Goal: Find specific page/section: Find specific page/section

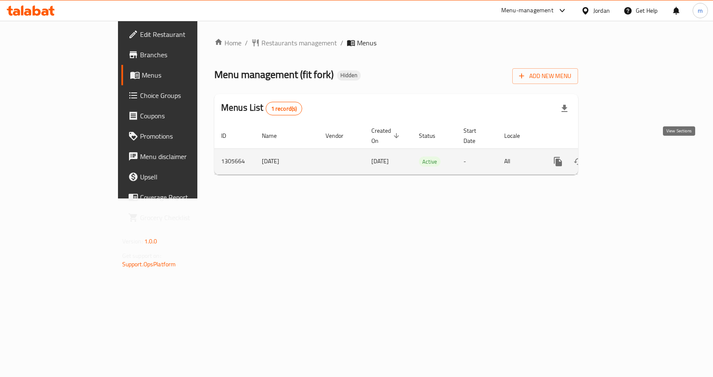
click at [629, 152] on link "enhanced table" at bounding box center [619, 161] width 20 height 20
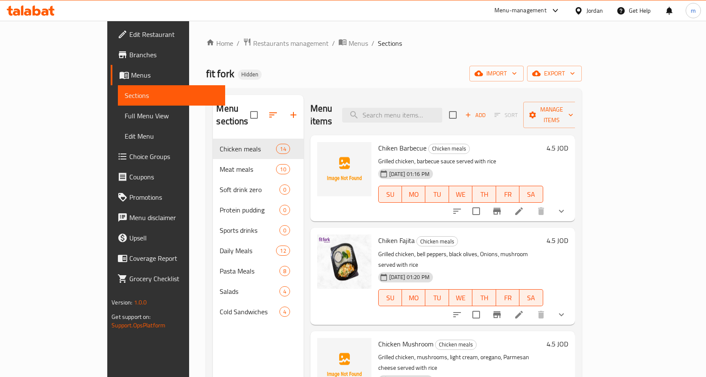
click at [111, 150] on link "Choice Groups" at bounding box center [168, 156] width 115 height 20
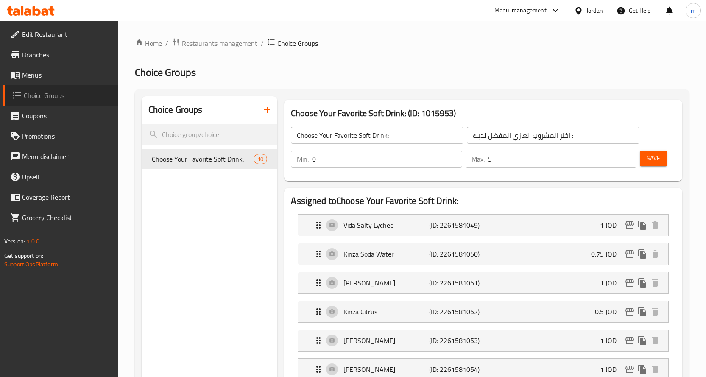
click at [53, 97] on span "Choice Groups" at bounding box center [67, 95] width 87 height 10
click at [62, 92] on span "Choice Groups" at bounding box center [67, 95] width 87 height 10
click at [58, 94] on span "Choice Groups" at bounding box center [67, 95] width 87 height 10
click at [221, 48] on span "Restaurants management" at bounding box center [220, 43] width 76 height 10
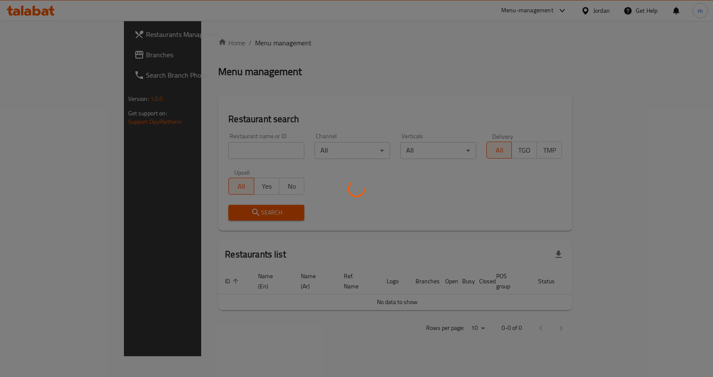
click at [29, 47] on div at bounding box center [356, 188] width 713 height 377
click at [34, 53] on div at bounding box center [356, 188] width 713 height 377
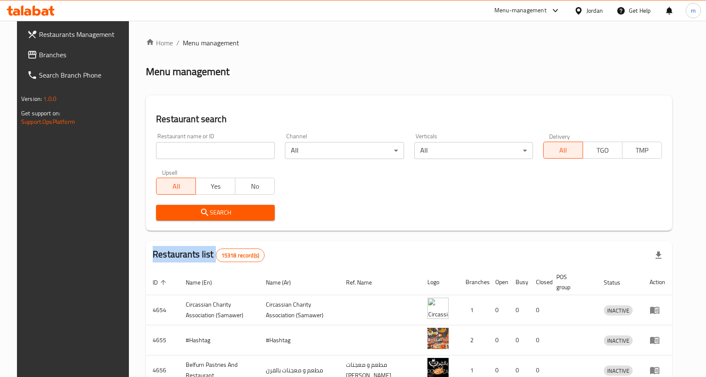
click at [34, 53] on div "Restaurants Management Branches Search Branch Phone Version: 1.0.0 Get support …" at bounding box center [353, 304] width 672 height 566
click at [39, 53] on span "Branches" at bounding box center [83, 55] width 89 height 10
